Goal: Task Accomplishment & Management: Complete application form

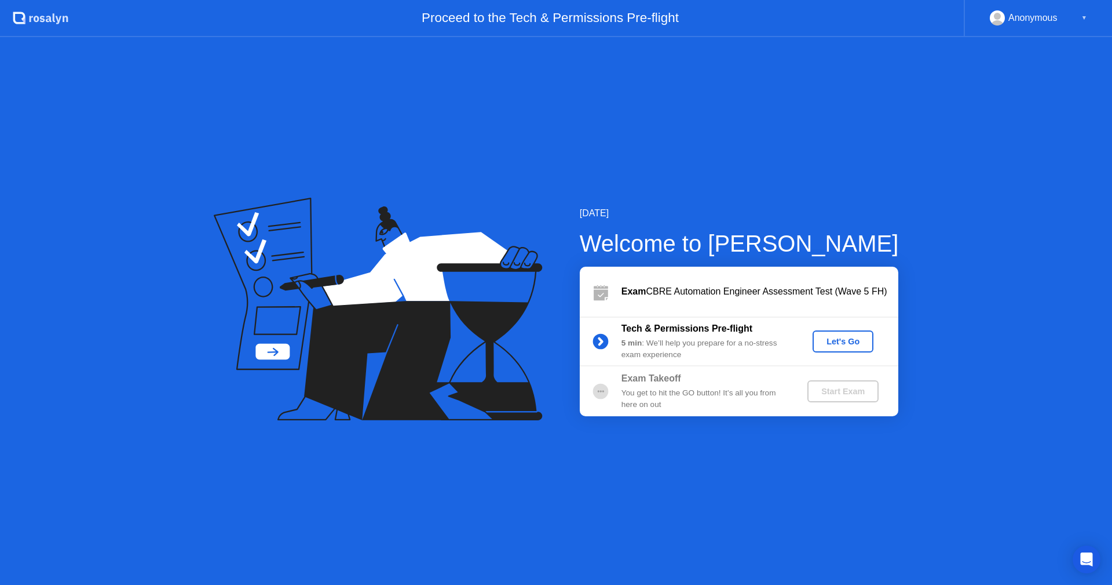
click at [846, 340] on div "Let's Go" at bounding box center [843, 341] width 52 height 9
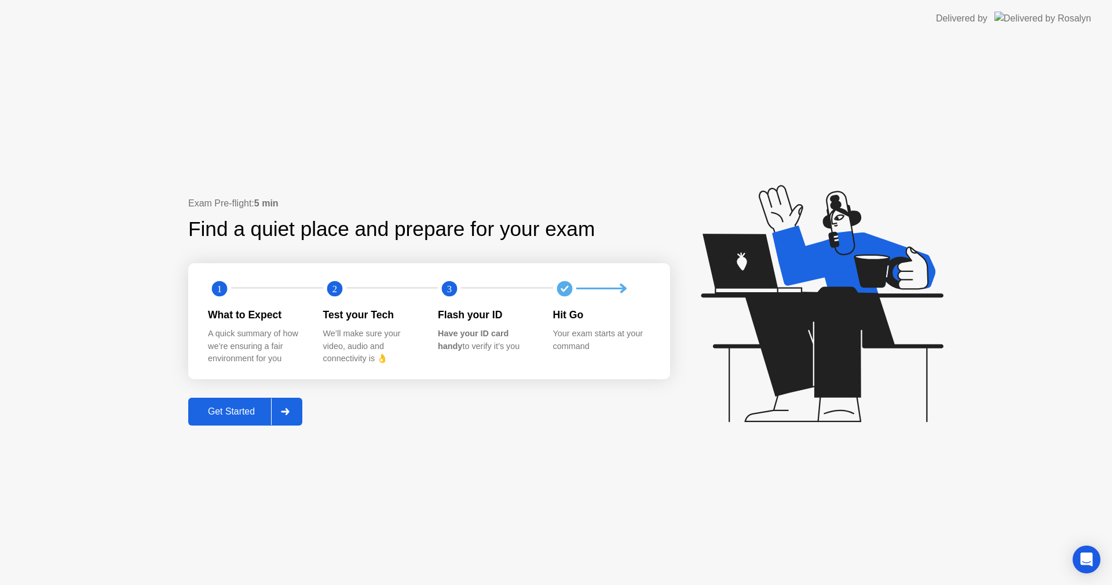
click at [238, 419] on button "Get Started" at bounding box center [245, 411] width 114 height 28
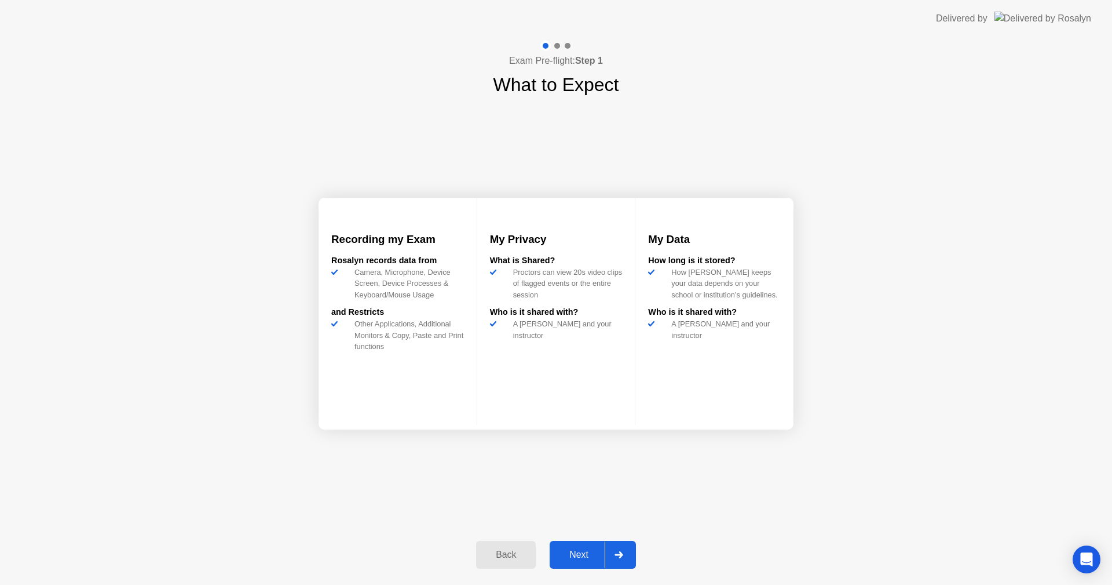
click at [591, 558] on div "Next" at bounding box center [579, 554] width 52 height 10
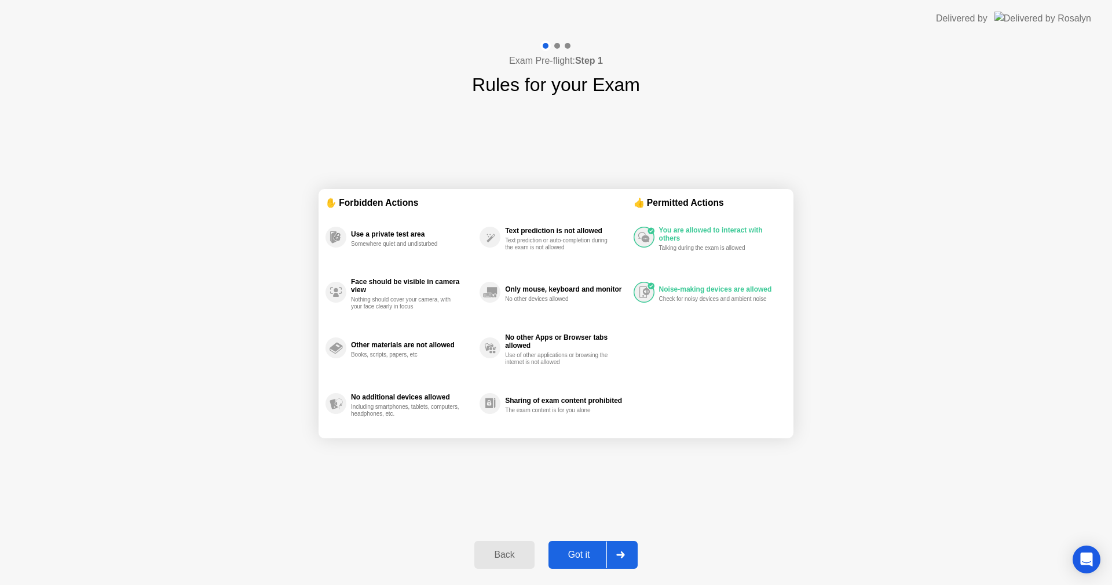
click at [877, 57] on div "Exam Pre-flight: Step 1 Rules for your Exam ✋ Forbidden Actions Use a private t…" at bounding box center [556, 310] width 1112 height 547
click at [607, 555] on div at bounding box center [621, 554] width 28 height 27
select select "**********"
select select "*******"
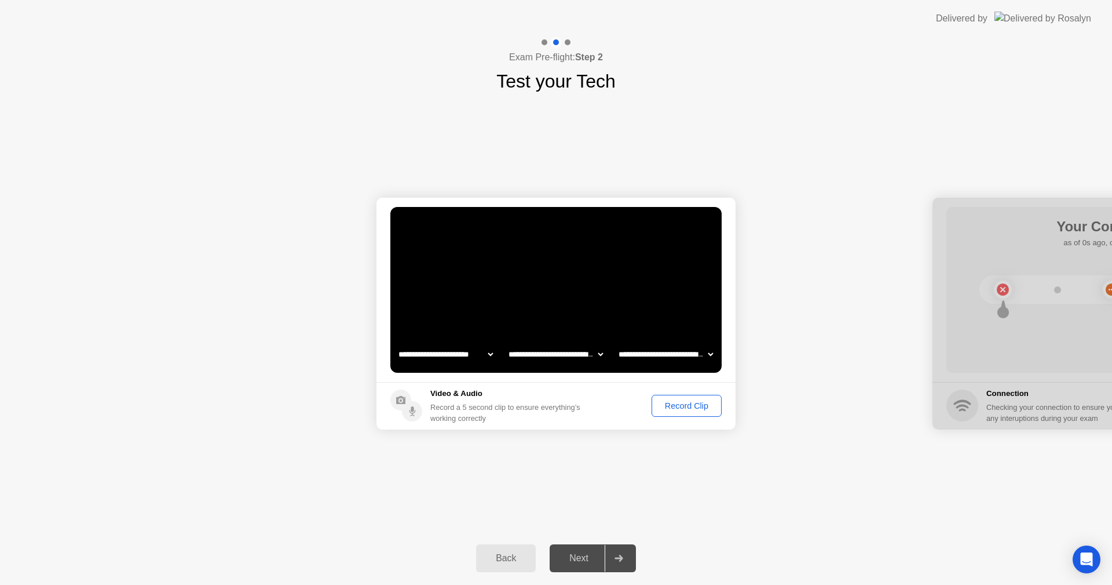
click at [691, 409] on div "Record Clip" at bounding box center [687, 405] width 62 height 9
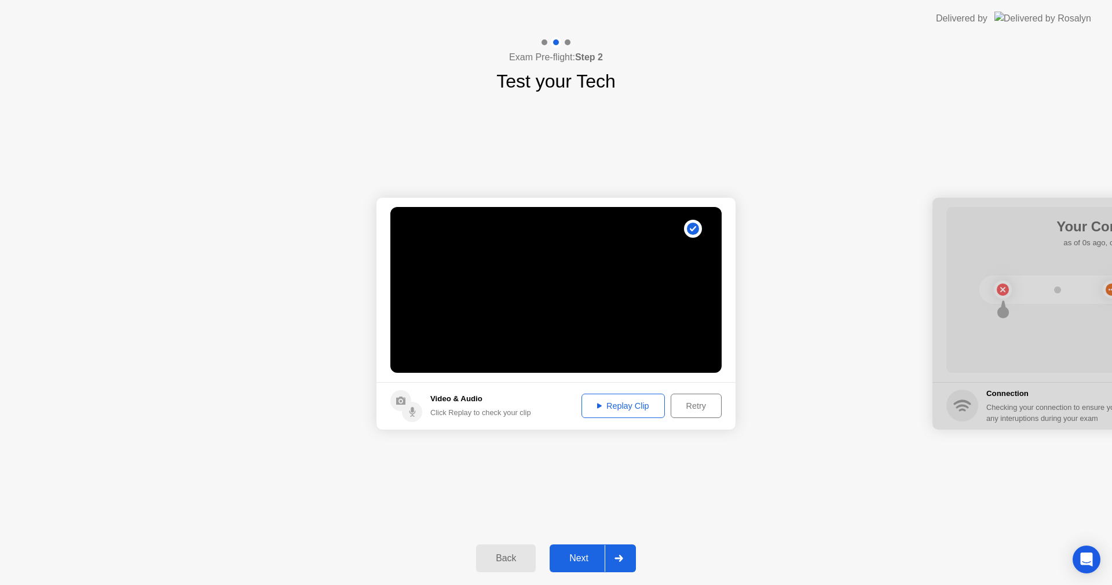
click at [630, 405] on div "Replay Clip" at bounding box center [623, 405] width 75 height 9
click at [607, 559] on div at bounding box center [619, 558] width 28 height 27
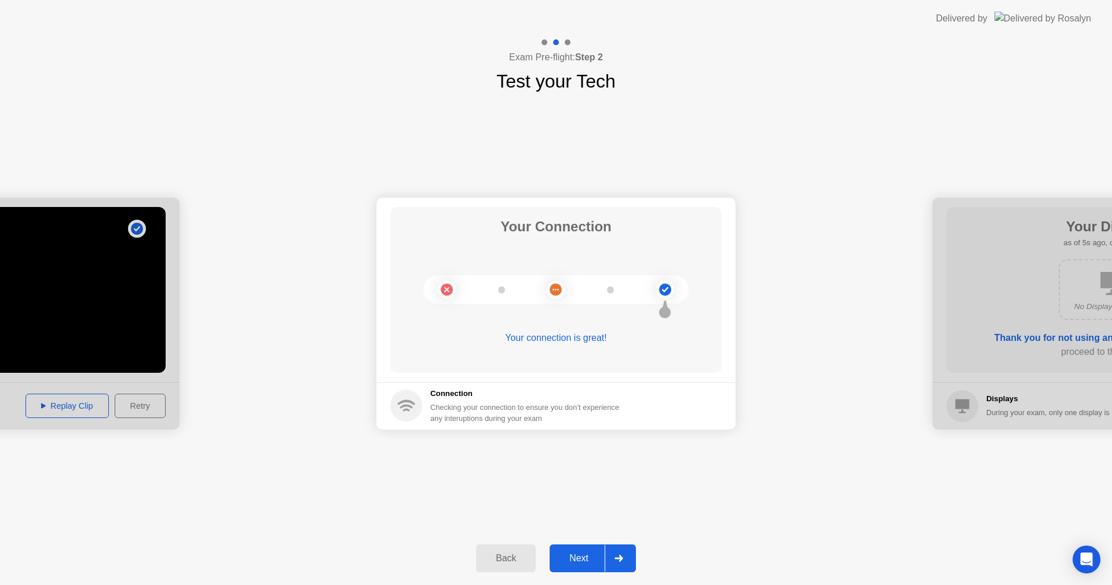
click at [607, 559] on div at bounding box center [619, 558] width 28 height 27
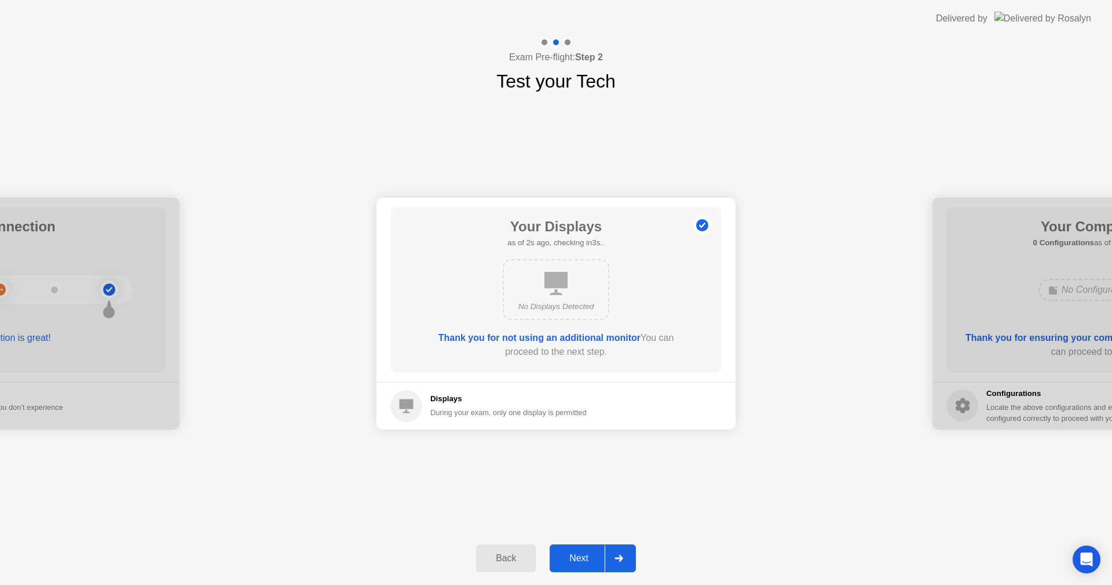
click at [583, 553] on div "Next" at bounding box center [579, 558] width 52 height 10
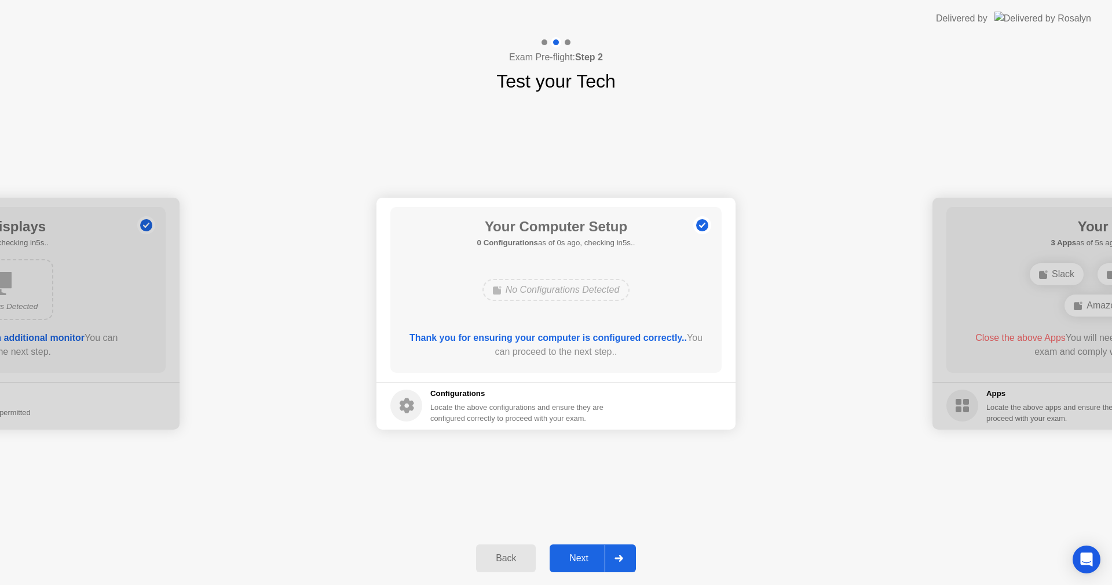
click at [583, 553] on div "Next" at bounding box center [579, 558] width 52 height 10
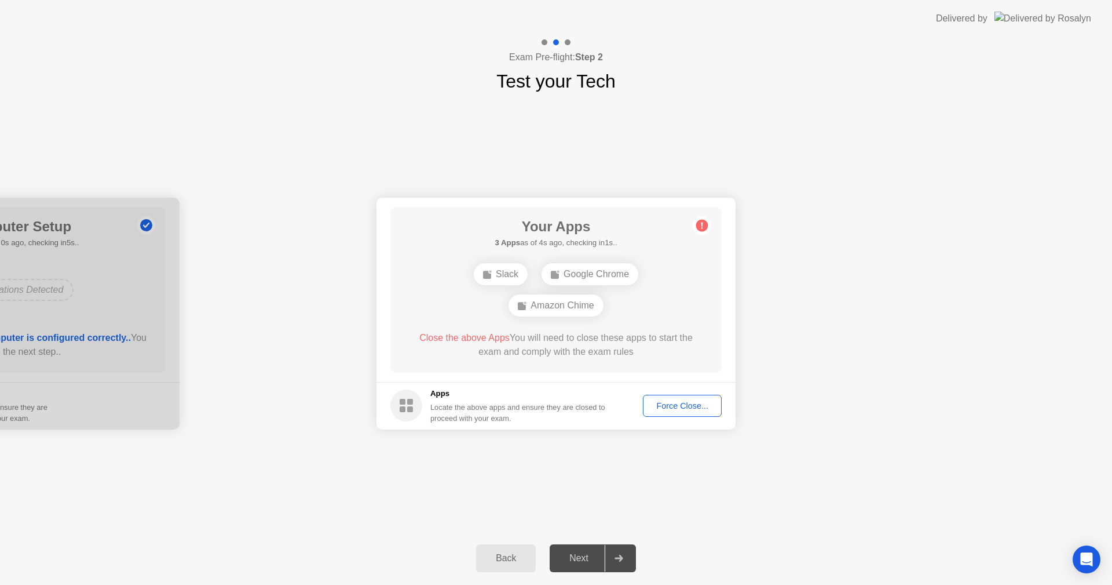
click at [623, 496] on div "**********" at bounding box center [556, 313] width 1112 height 436
click at [854, 518] on div "**********" at bounding box center [556, 313] width 1112 height 436
click at [695, 404] on div "Force Close..." at bounding box center [682, 405] width 71 height 9
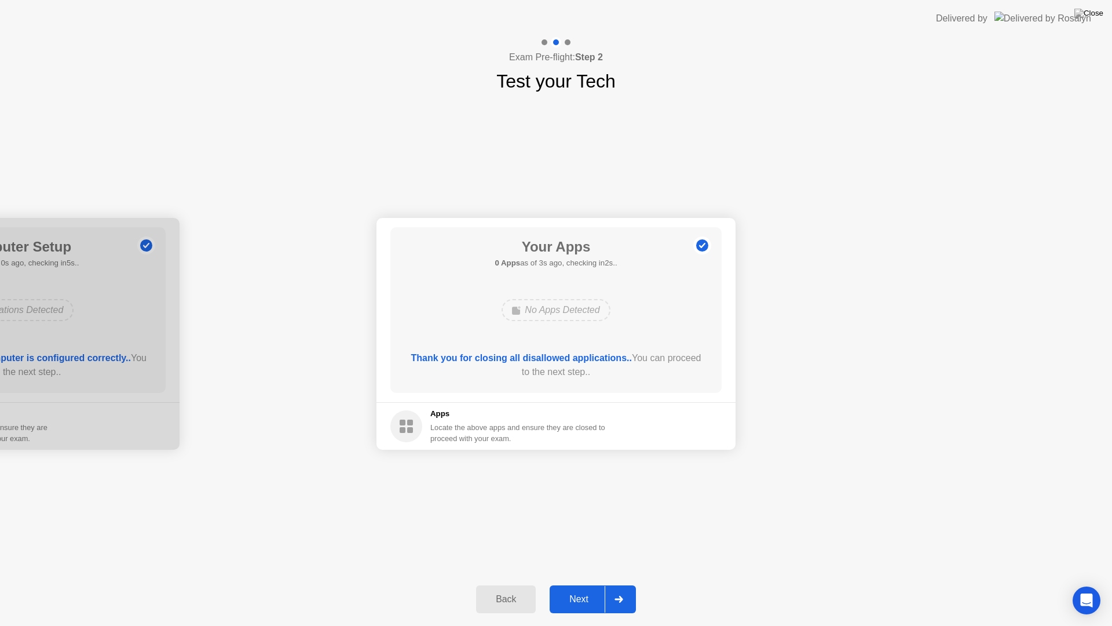
click at [597, 584] on div "Next" at bounding box center [579, 599] width 52 height 10
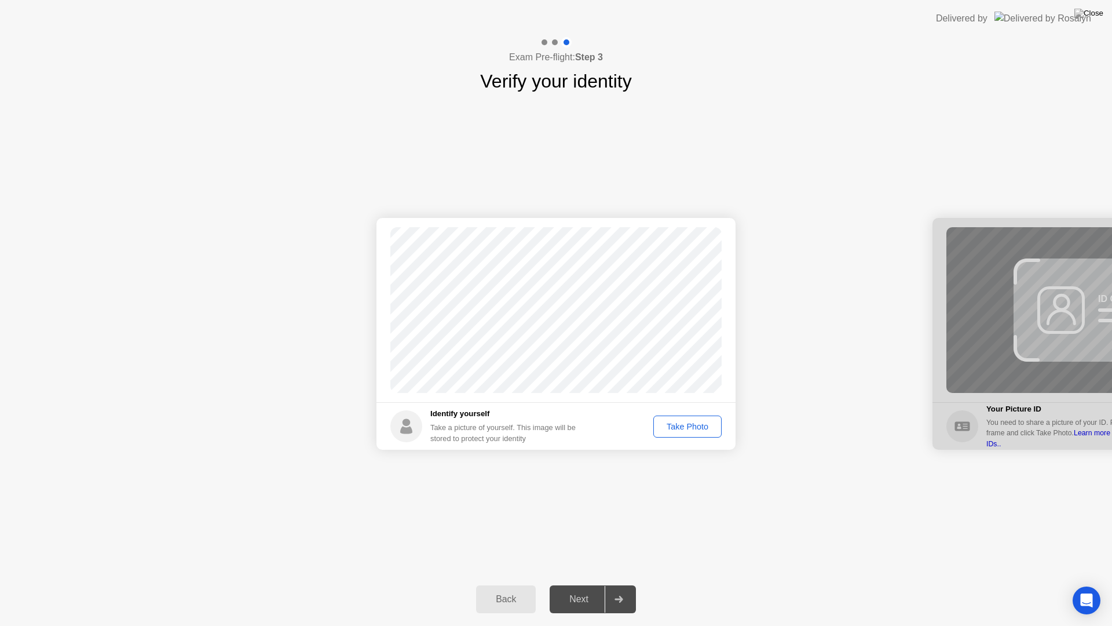
click at [677, 426] on div "Take Photo" at bounding box center [688, 426] width 60 height 9
click at [612, 584] on div at bounding box center [619, 599] width 28 height 27
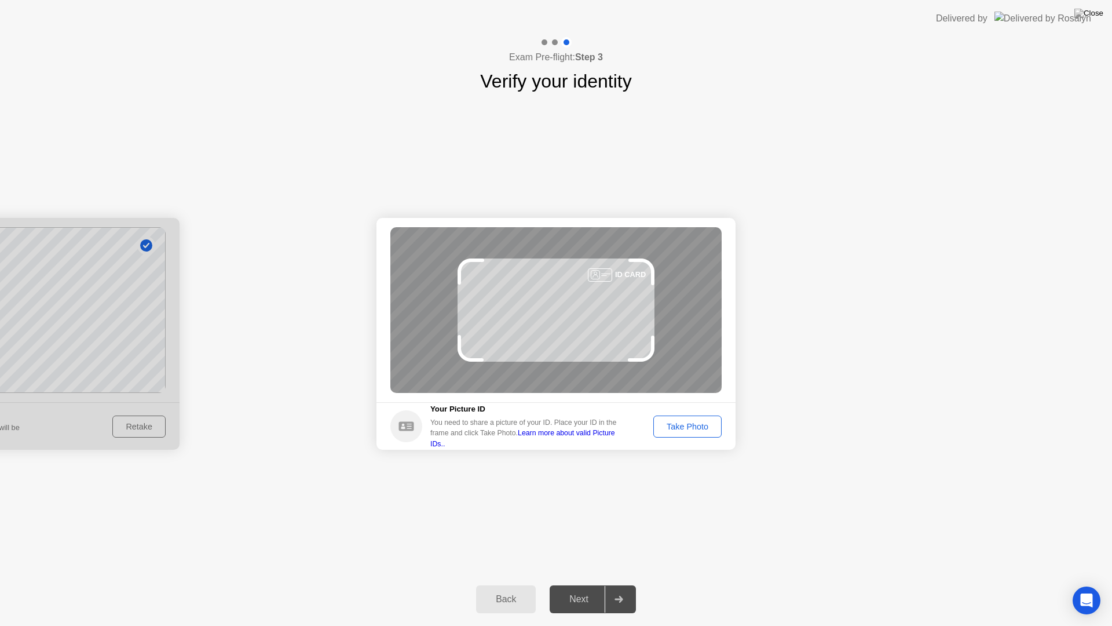
click at [698, 430] on div "Take Photo" at bounding box center [688, 426] width 60 height 9
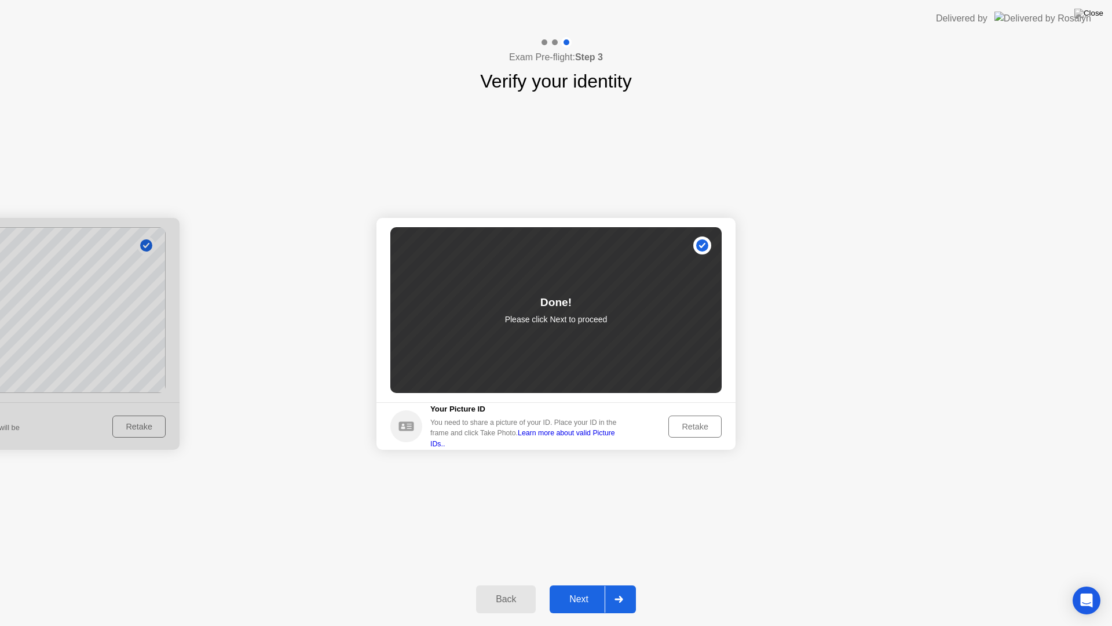
click at [582, 584] on div "Next" at bounding box center [579, 599] width 52 height 10
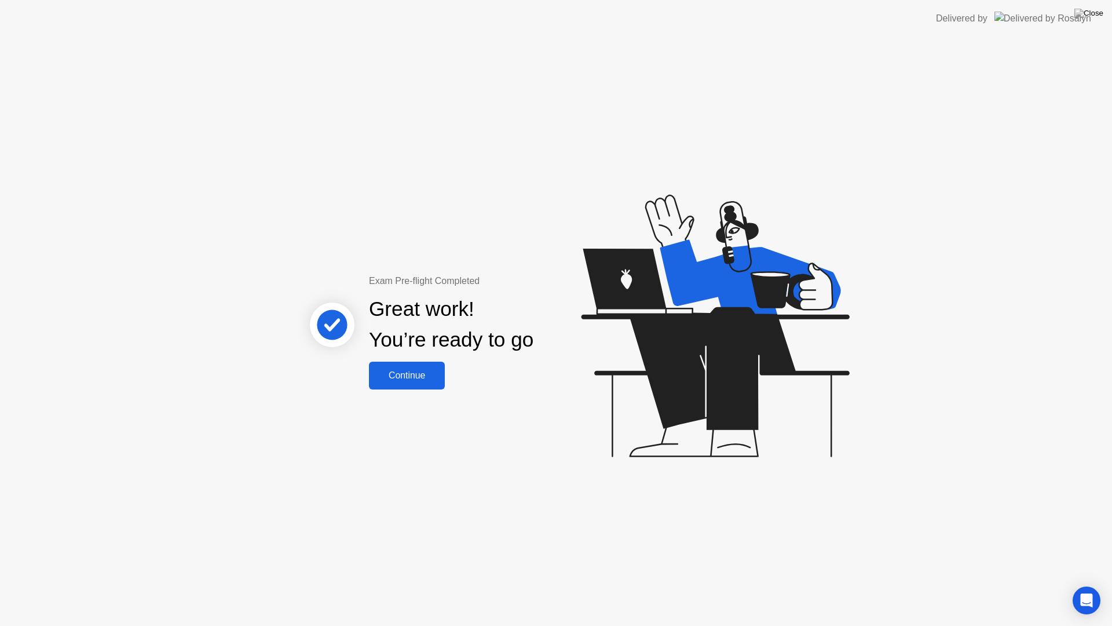
click at [428, 381] on div "Continue" at bounding box center [407, 375] width 69 height 10
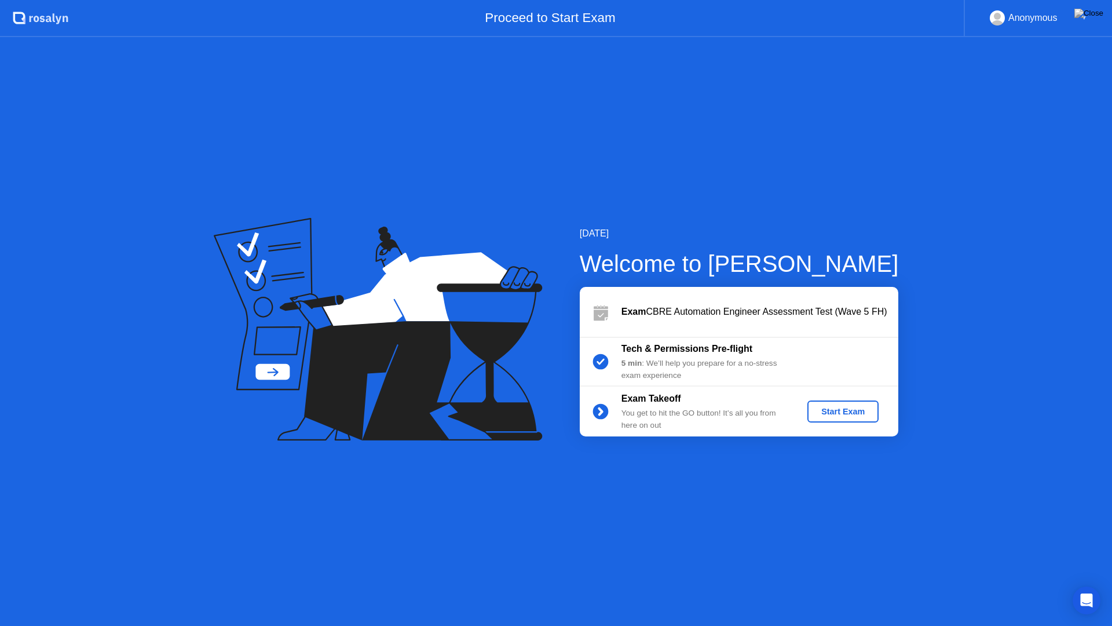
click at [839, 415] on div "Start Exam" at bounding box center [843, 411] width 62 height 9
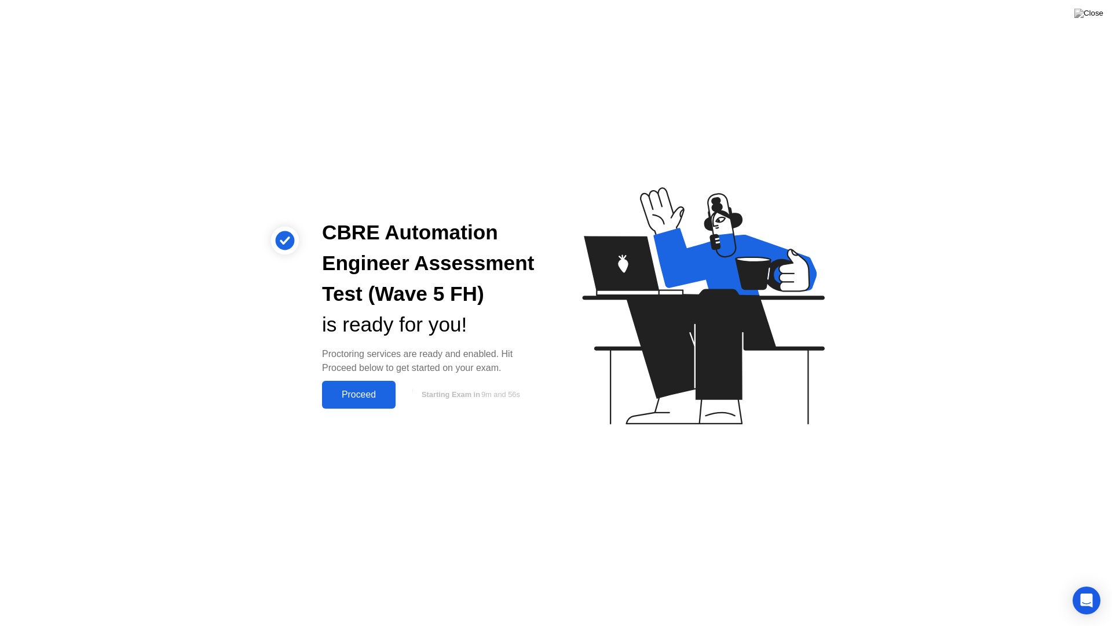
click at [378, 399] on div "Proceed" at bounding box center [359, 394] width 67 height 10
